Goal: Find specific page/section: Find specific page/section

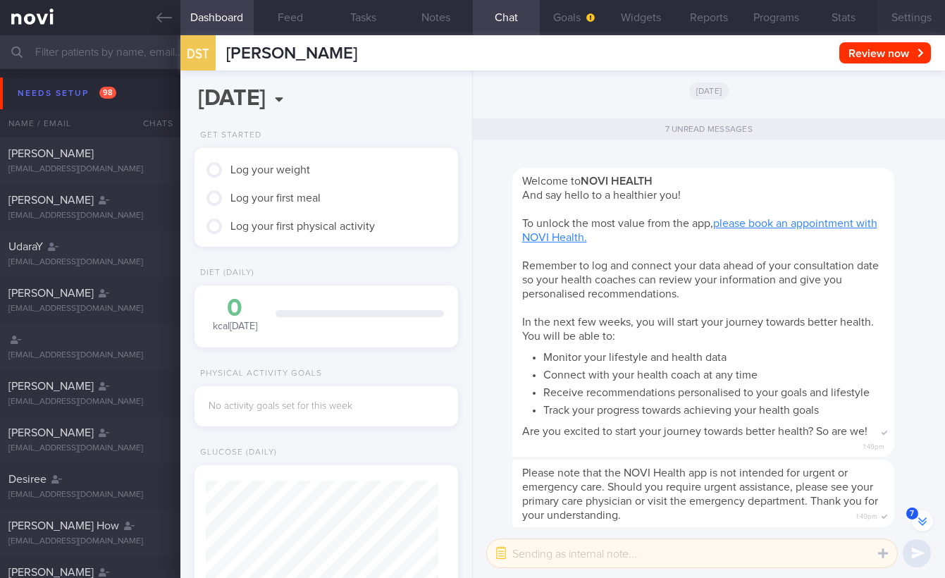
scroll to position [116, 232]
click at [714, 27] on button "Reports" at bounding box center [709, 17] width 68 height 35
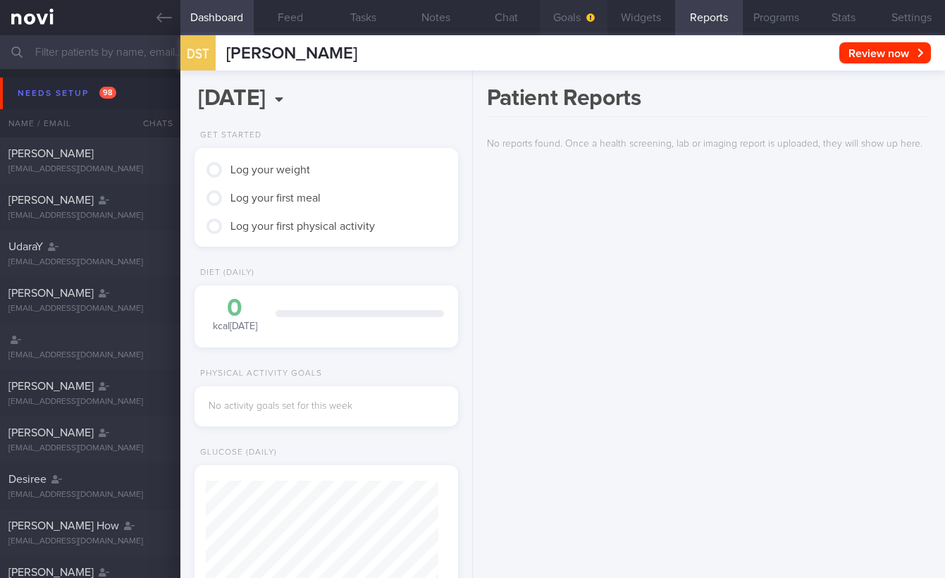
click at [558, 23] on button "Goals" at bounding box center [574, 17] width 68 height 35
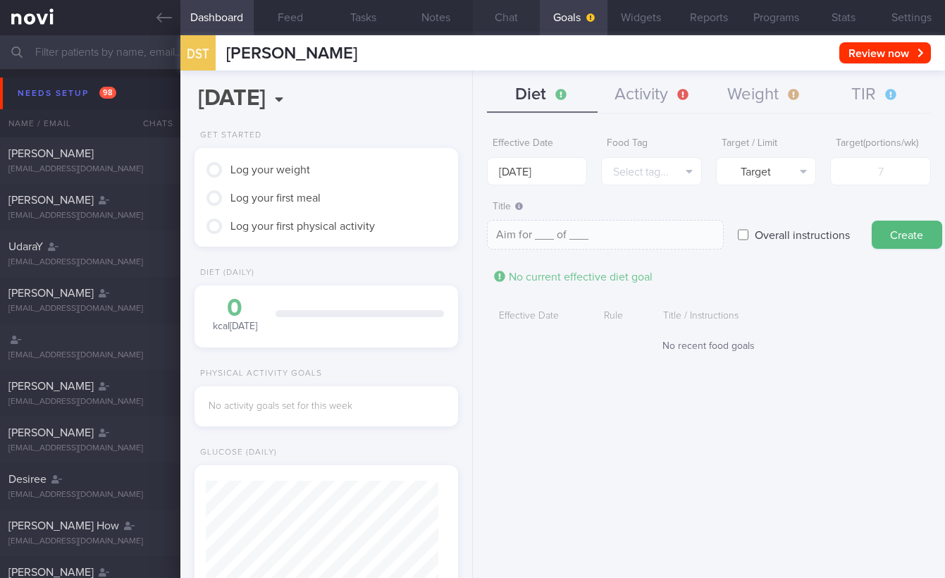
click at [495, 21] on button "Chat" at bounding box center [507, 17] width 68 height 35
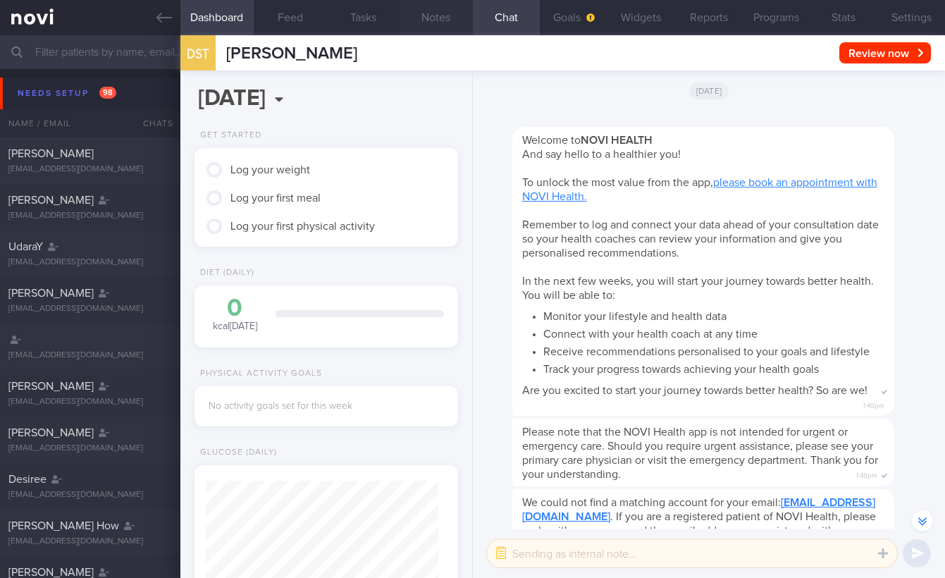
click at [453, 17] on button "Notes" at bounding box center [435, 17] width 73 height 35
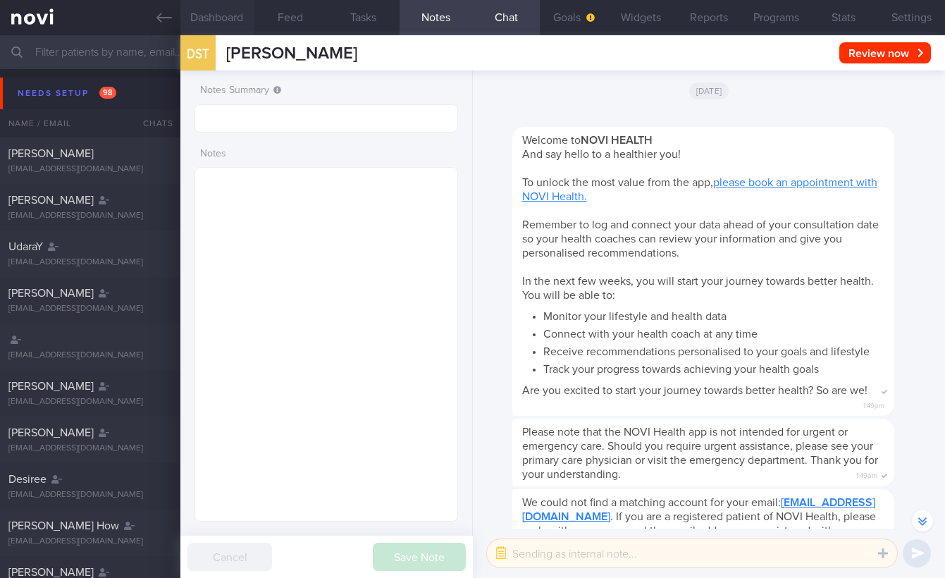
click at [243, 26] on button "Dashboard" at bounding box center [216, 17] width 73 height 35
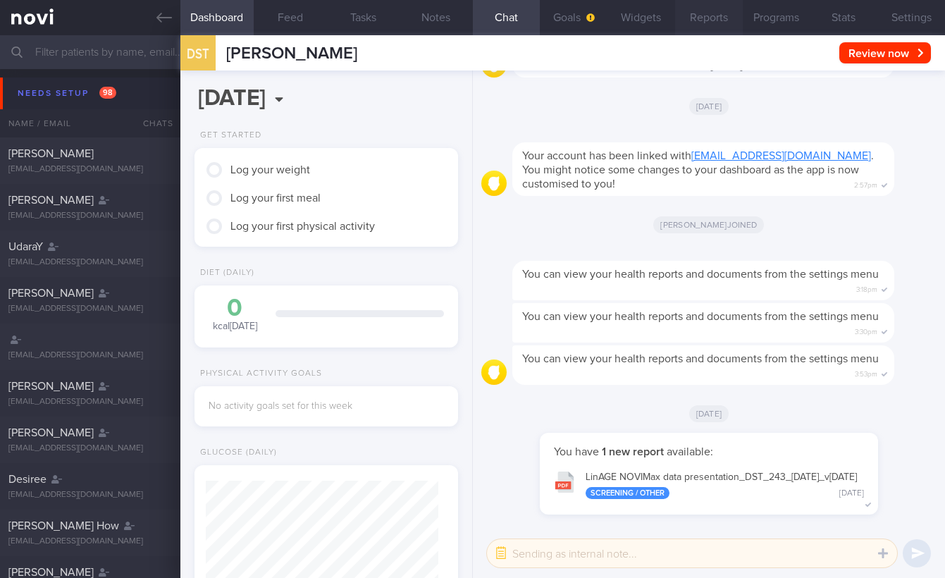
click at [718, 18] on button "Reports" at bounding box center [709, 17] width 68 height 35
